Goal: Information Seeking & Learning: Check status

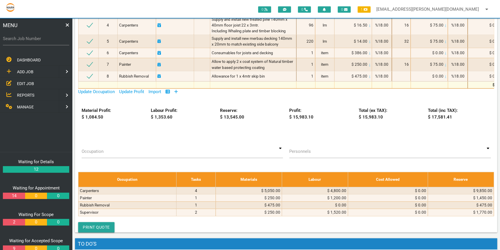
click at [6, 39] on label "Search Job Number" at bounding box center [36, 38] width 66 height 7
click at [6, 39] on input "Search Job Number" at bounding box center [36, 38] width 66 height 13
type input "1774"
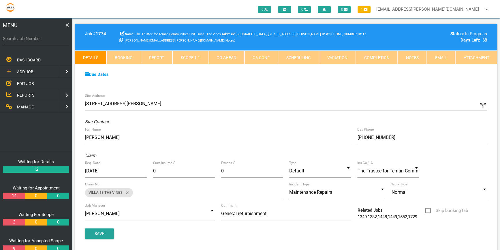
click at [194, 56] on link "Scope 1 - 1" at bounding box center [190, 57] width 36 height 14
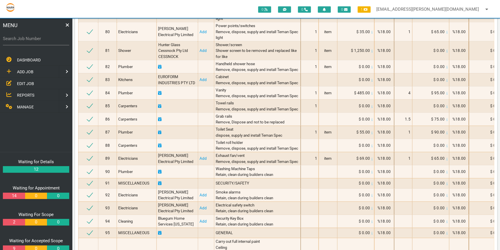
scroll to position [1414, 0]
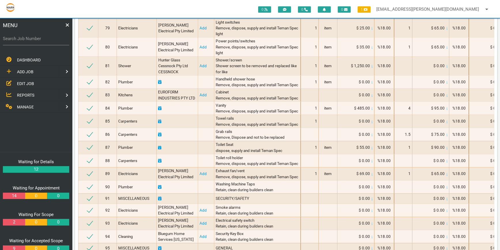
click at [29, 82] on span "EDIT JOB" at bounding box center [25, 83] width 17 height 5
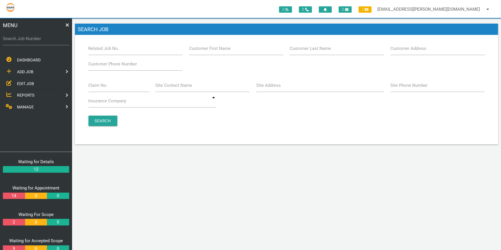
click at [95, 86] on label "Claim No." at bounding box center [97, 85] width 19 height 7
click at [95, 86] on input "Claim No." at bounding box center [118, 85] width 60 height 13
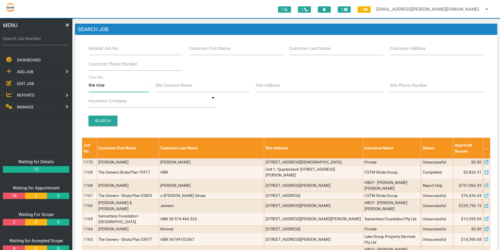
type input "the vines"
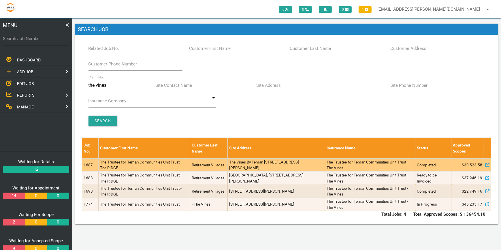
click at [92, 163] on td "1687" at bounding box center [90, 164] width 16 height 13
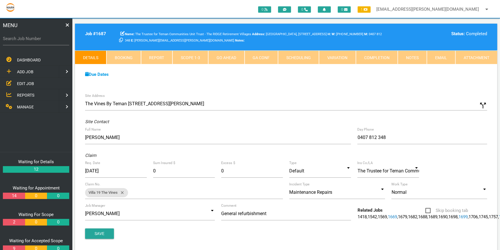
click at [478, 56] on link "Attachment" at bounding box center [476, 57] width 42 height 14
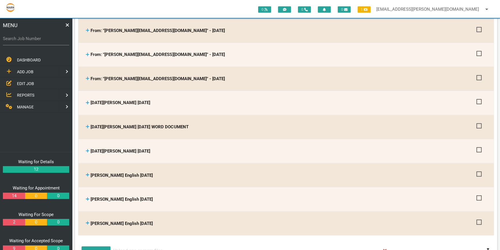
scroll to position [550, 0]
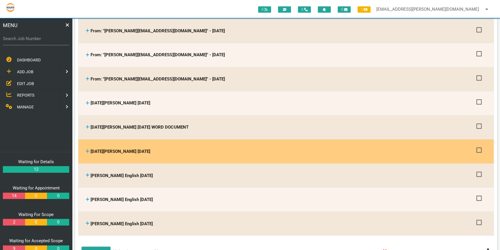
click at [87, 149] on icon at bounding box center [88, 151] width 4 height 4
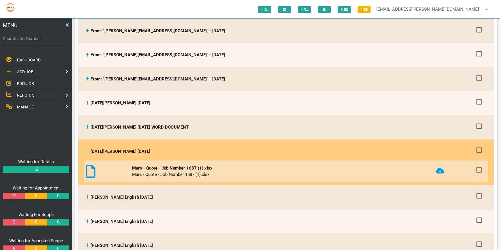
click at [92, 164] on icon at bounding box center [91, 170] width 10 height 13
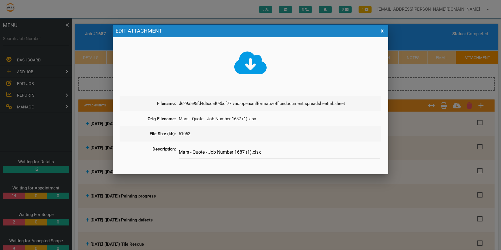
click at [249, 64] on icon at bounding box center [250, 62] width 33 height 23
click at [413, 141] on div at bounding box center [250, 93] width 501 height 312
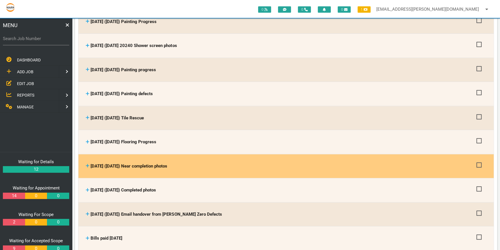
scroll to position [131, 0]
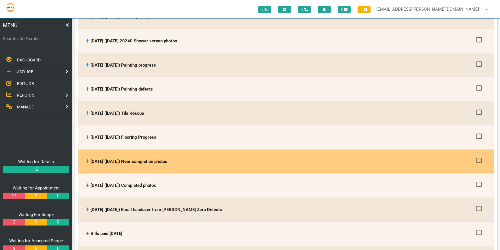
click at [88, 159] on icon at bounding box center [87, 160] width 3 height 3
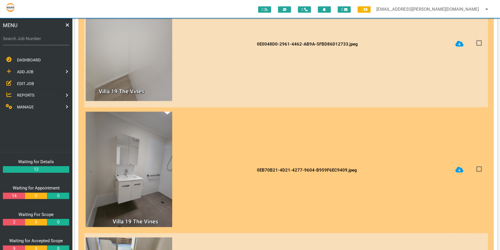
scroll to position [340, 0]
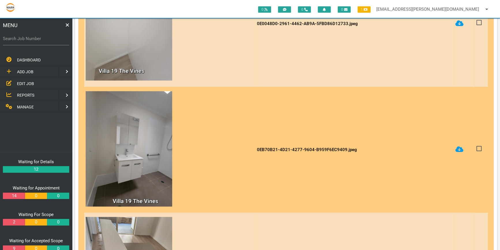
click at [132, 168] on img at bounding box center [129, 148] width 86 height 115
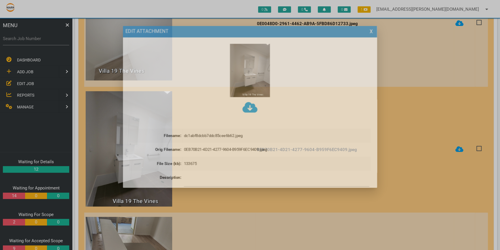
scroll to position [0, 0]
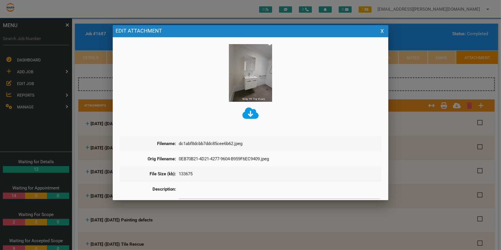
click at [254, 80] on img at bounding box center [250, 73] width 43 height 58
click at [382, 30] on button "X" at bounding box center [382, 31] width 7 height 7
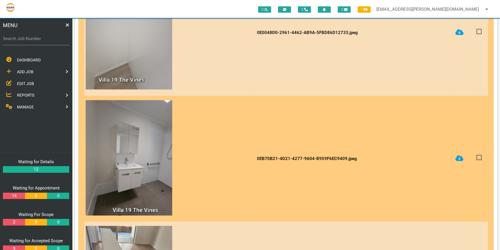
scroll to position [340, 0]
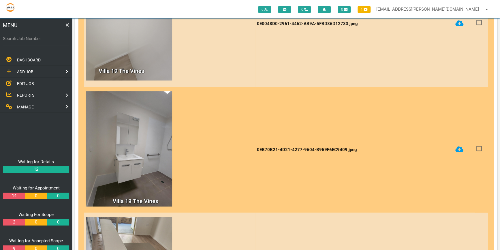
click at [120, 162] on img at bounding box center [129, 148] width 86 height 115
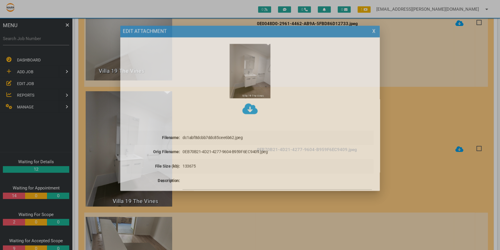
scroll to position [0, 0]
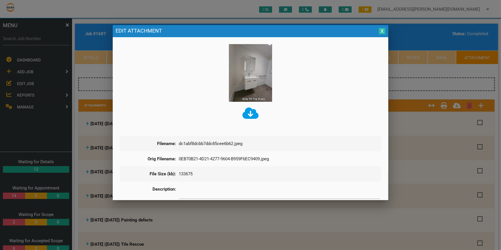
click at [380, 29] on button "X" at bounding box center [382, 31] width 7 height 7
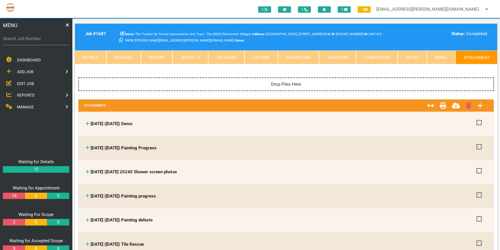
click at [190, 56] on link "Scope 1 - 3" at bounding box center [190, 57] width 36 height 14
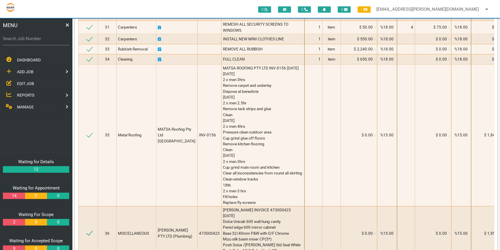
scroll to position [602, 0]
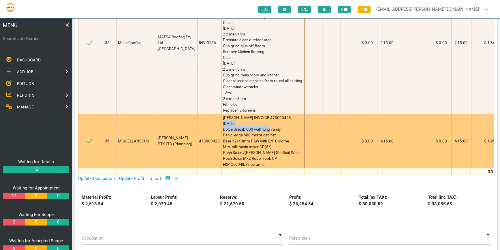
drag, startPoint x: 218, startPoint y: 116, endPoint x: 277, endPoint y: 118, distance: 58.8
click at [277, 118] on div "[PERSON_NAME] INVOICE 473000423 [DATE] Dolce Unicab 600 wall hung vanity Penicl…" at bounding box center [263, 140] width 80 height 52
copy span "Dolce Unicab 600 wall hung vanity"
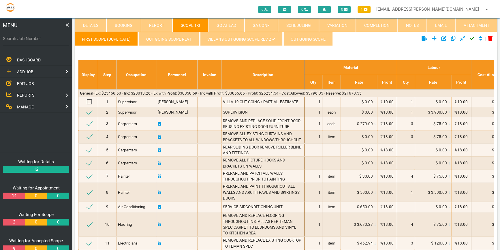
scroll to position [0, 0]
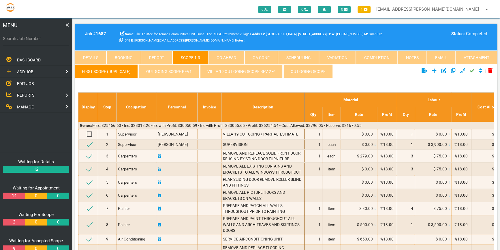
click at [473, 54] on link "Attachment" at bounding box center [476, 57] width 42 height 14
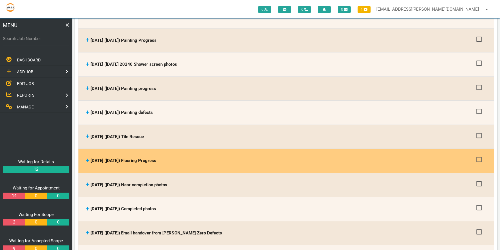
scroll to position [131, 0]
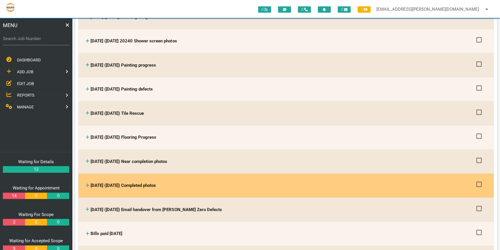
click at [86, 183] on icon at bounding box center [88, 185] width 4 height 4
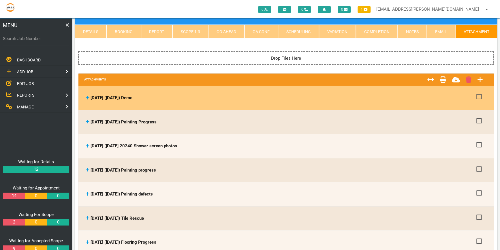
scroll to position [0, 0]
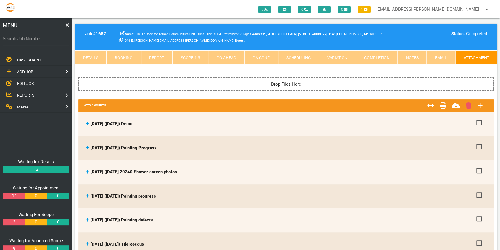
click at [195, 54] on link "Scope 1 - 3" at bounding box center [190, 57] width 36 height 14
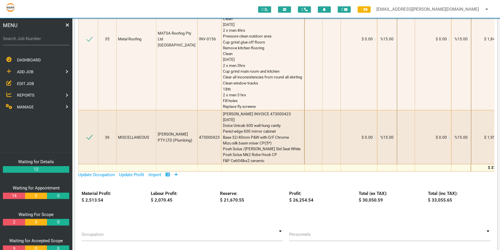
scroll to position [602, 0]
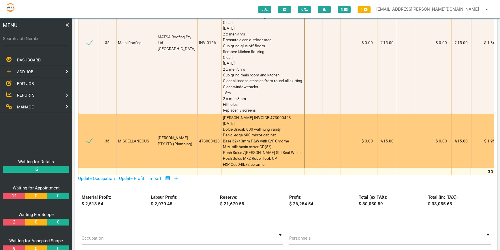
click at [276, 147] on div "[PERSON_NAME] INVOICE 473000423 [DATE] Dolce Unicab 600 wall hung vanity Penicl…" at bounding box center [263, 140] width 80 height 52
drag, startPoint x: 283, startPoint y: 139, endPoint x: 218, endPoint y: 139, distance: 65.7
click at [223, 139] on div "[PERSON_NAME] INVOICE 473000423 [DATE] Dolce Unicab 600 wall hung vanity Penicl…" at bounding box center [263, 140] width 80 height 52
copy span "Posh Solus /[PERSON_NAME] Std Seat White"
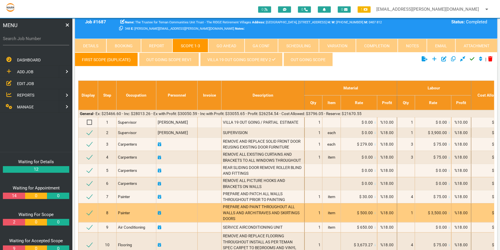
scroll to position [0, 0]
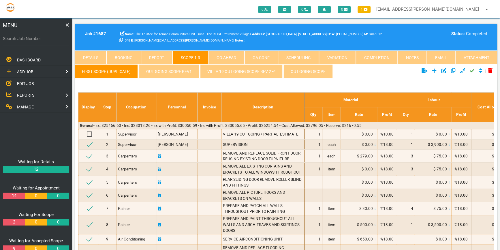
click at [228, 69] on link "Villa 19 out going scope REV 2" at bounding box center [241, 71] width 82 height 14
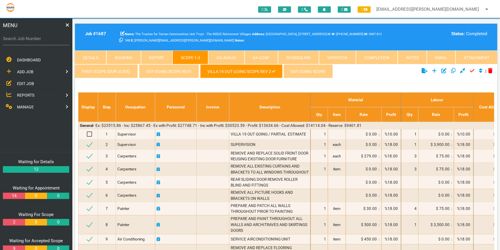
drag, startPoint x: 12, startPoint y: 38, endPoint x: 17, endPoint y: 37, distance: 5.0
click at [12, 38] on label "Search Job Number" at bounding box center [36, 38] width 66 height 7
click at [12, 38] on input "Search Job Number" at bounding box center [36, 38] width 66 height 13
type input "1774"
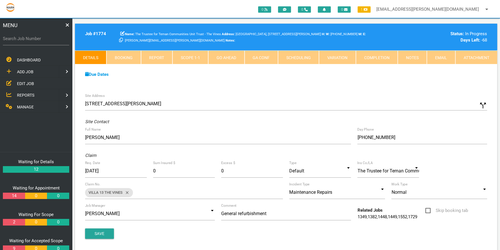
click at [474, 55] on link "Attachment" at bounding box center [476, 57] width 42 height 14
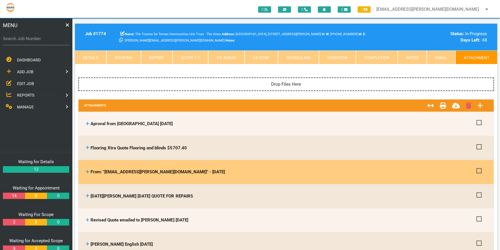
click at [86, 170] on icon at bounding box center [88, 171] width 4 height 4
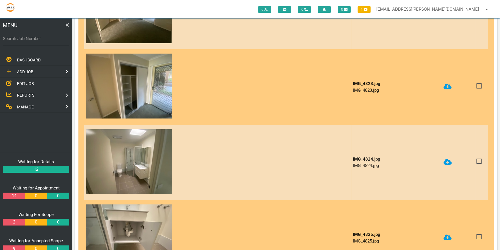
scroll to position [1152, 0]
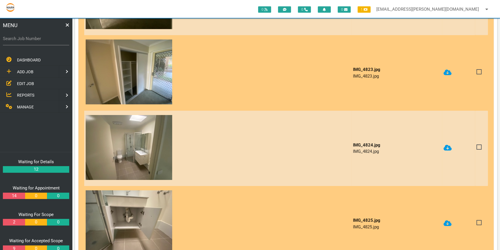
click at [141, 152] on img at bounding box center [129, 147] width 86 height 65
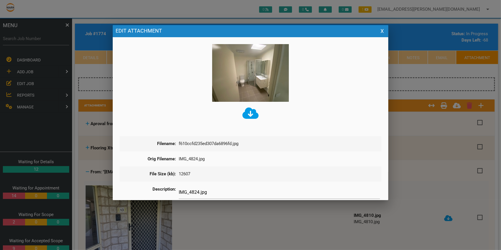
click at [251, 112] on icon at bounding box center [250, 112] width 16 height 11
click at [444, 126] on div at bounding box center [250, 93] width 501 height 312
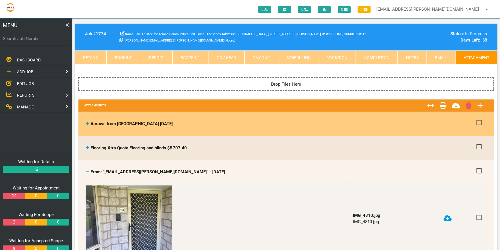
click at [352, 134] on div "Aproval from [PERSON_NAME] [DATE] Aproval from [GEOGRAPHIC_DATA] [DATE] 250626 …" at bounding box center [285, 124] width 409 height 24
click at [279, 122] on div "Aproval from [GEOGRAPHIC_DATA] [DATE]" at bounding box center [279, 123] width 387 height 7
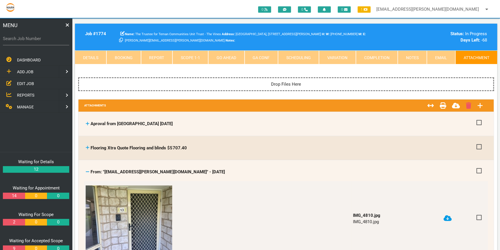
click at [192, 57] on link "Scope 1 - 1" at bounding box center [190, 57] width 36 height 14
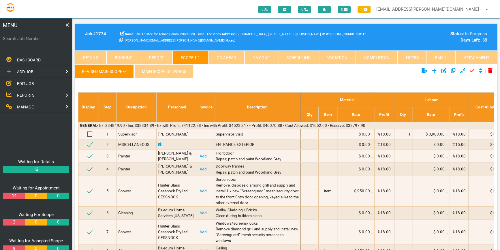
click at [10, 39] on label "Search Job Number" at bounding box center [36, 38] width 66 height 7
click at [10, 39] on input "Search Job Number" at bounding box center [36, 38] width 66 height 13
type input "1743"
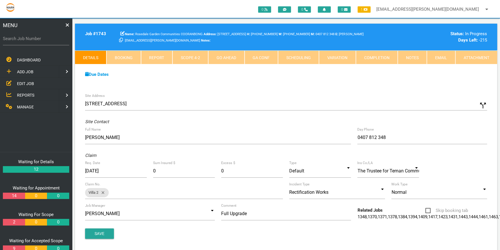
click at [193, 57] on link "Scope 4 - 2" at bounding box center [190, 57] width 36 height 14
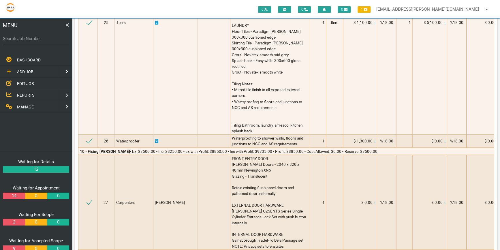
scroll to position [1964, 0]
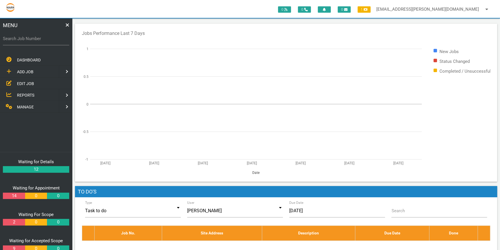
click at [9, 40] on label "Search Job Number" at bounding box center [36, 38] width 66 height 7
click at [9, 40] on input "Search Job Number" at bounding box center [36, 38] width 66 height 13
drag, startPoint x: 9, startPoint y: 38, endPoint x: 24, endPoint y: 37, distance: 15.8
click at [9, 38] on label "Search Job Number" at bounding box center [36, 38] width 66 height 7
click at [9, 38] on input "Search Job Number" at bounding box center [36, 38] width 66 height 13
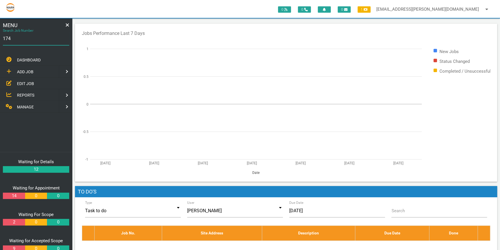
type input "1743"
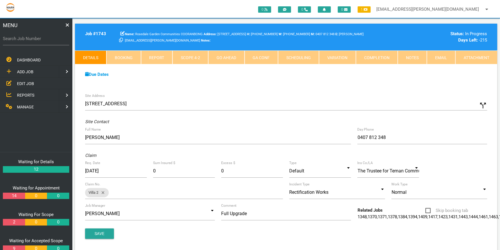
drag, startPoint x: 49, startPoint y: 10, endPoint x: -1, endPoint y: -4, distance: 51.6
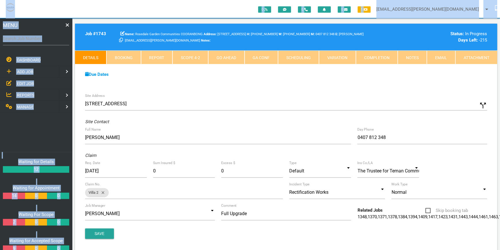
click at [193, 56] on link "Scope 4 - 2" at bounding box center [190, 57] width 36 height 14
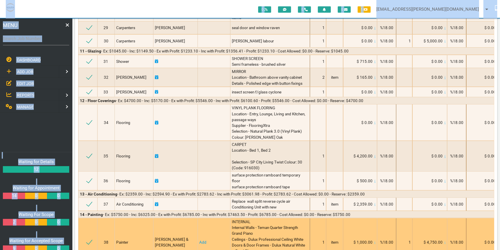
scroll to position [2174, 0]
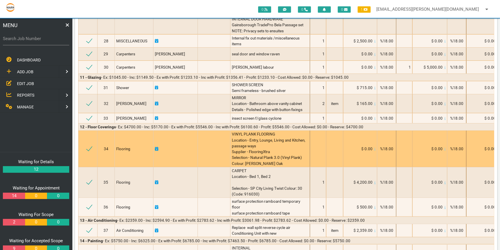
click at [134, 131] on td "Flooring" at bounding box center [133, 149] width 39 height 37
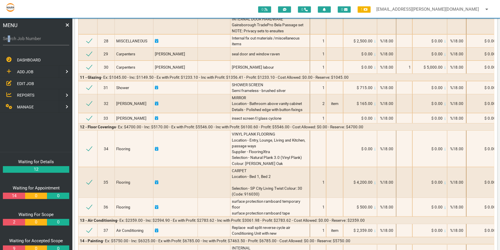
click at [8, 39] on label "Search Job Number" at bounding box center [36, 38] width 66 height 7
click at [12, 40] on label "Search Job Number" at bounding box center [36, 38] width 66 height 7
click at [12, 40] on input "Search Job Number" at bounding box center [36, 38] width 66 height 13
type input "1775"
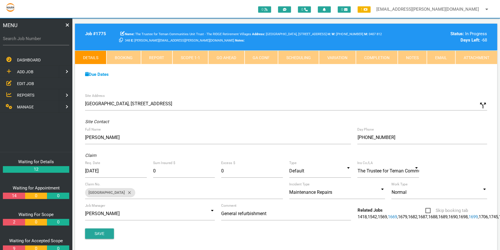
click at [476, 58] on link "Attachment" at bounding box center [476, 57] width 42 height 14
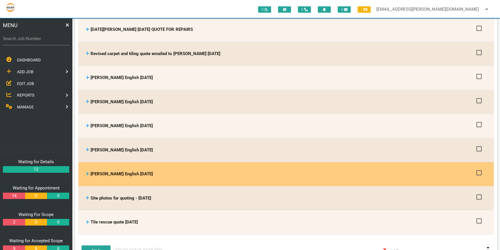
scroll to position [131, 0]
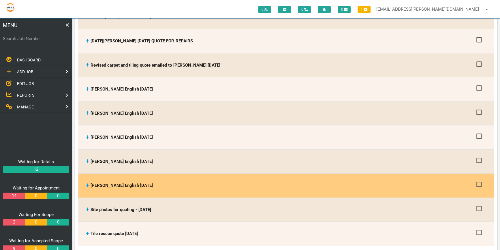
click at [87, 184] on icon at bounding box center [88, 185] width 4 height 4
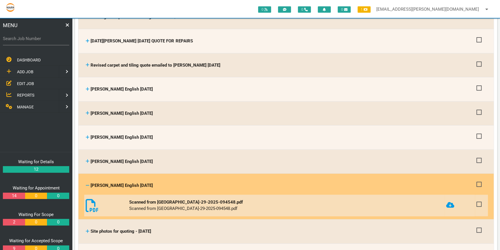
click at [88, 202] on icon at bounding box center [92, 205] width 13 height 13
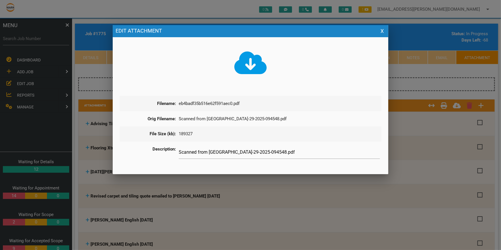
click at [250, 66] on icon at bounding box center [250, 63] width 33 height 26
click at [383, 32] on button "X" at bounding box center [382, 31] width 7 height 7
